Goal: Navigation & Orientation: Find specific page/section

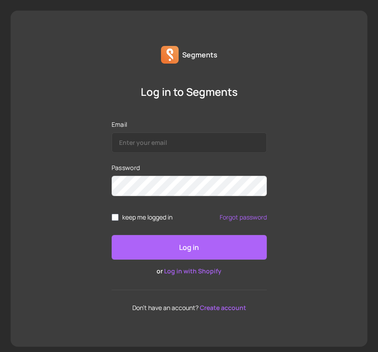
scroll to position [5, 0]
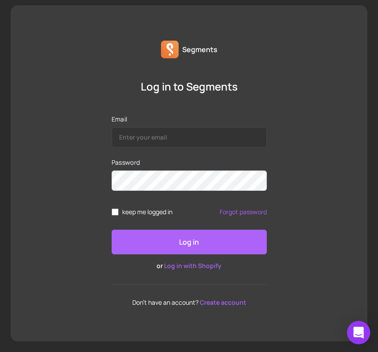
click at [362, 332] on icon "Open Intercom Messenger" at bounding box center [359, 332] width 10 height 11
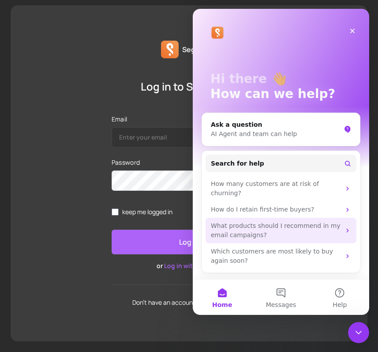
scroll to position [0, 0]
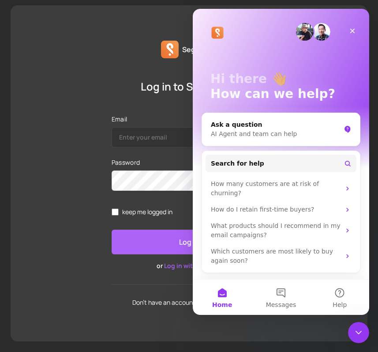
click at [323, 35] on img "Intercom messenger" at bounding box center [322, 32] width 18 height 18
click at [305, 35] on img "Intercom messenger" at bounding box center [305, 32] width 18 height 18
click at [213, 32] on img "Intercom messenger" at bounding box center [218, 33] width 14 height 14
click at [221, 291] on button "Home" at bounding box center [222, 296] width 59 height 35
click at [138, 282] on div "Email Password keep me logged in Forgot password Log in or Log in with Shopify …" at bounding box center [189, 210] width 155 height 191
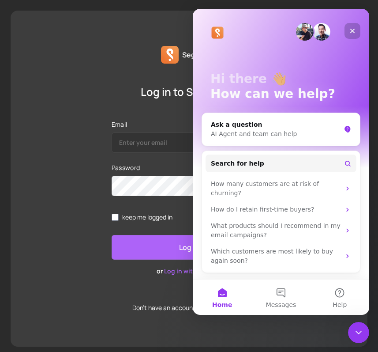
click at [352, 28] on icon "Close" at bounding box center [352, 30] width 7 height 7
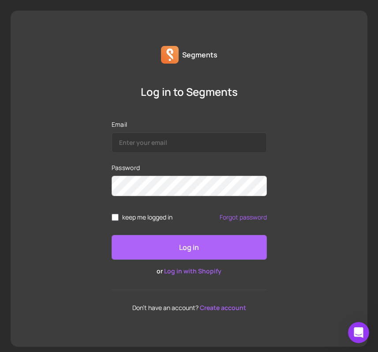
click at [191, 58] on p "Segments" at bounding box center [199, 54] width 35 height 11
copy p "Segments"
